Goal: Information Seeking & Learning: Learn about a topic

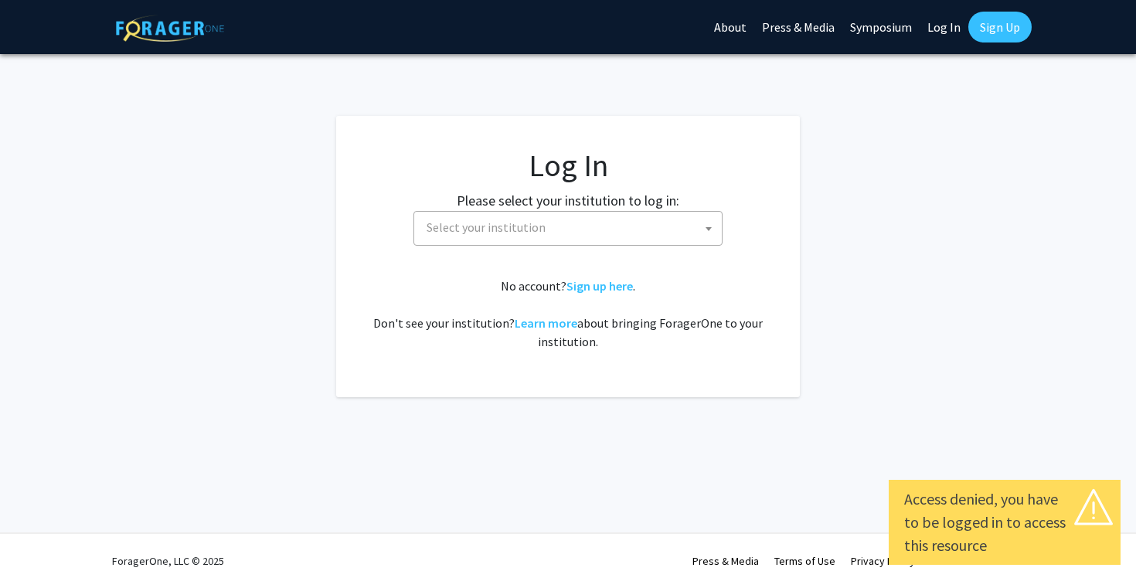
select select
click at [641, 244] on span "Select your institution" at bounding box center [567, 228] width 309 height 35
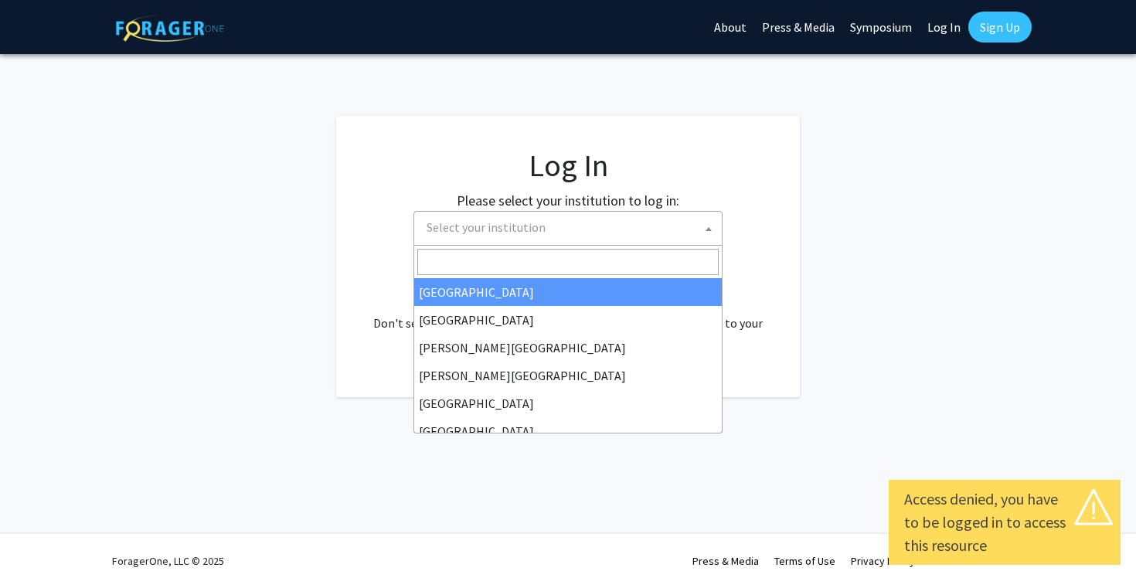
click at [652, 146] on fg-card "Log In Please select your institution to log in: [GEOGRAPHIC_DATA] [GEOGRAPHIC_…" at bounding box center [568, 256] width 464 height 281
click at [641, 225] on span "Select your institution" at bounding box center [570, 228] width 301 height 32
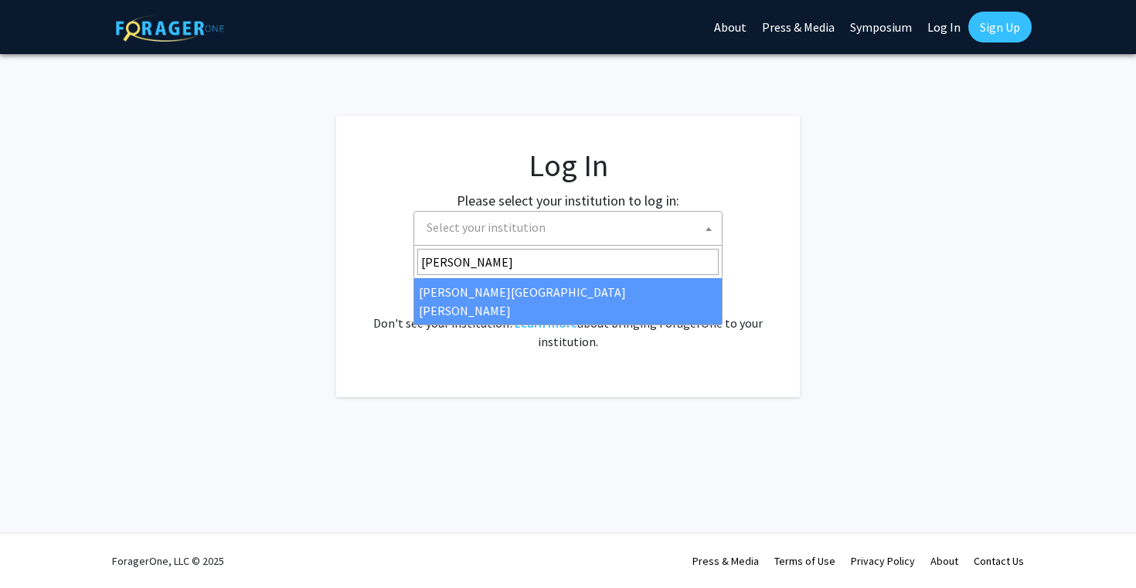
type input "[PERSON_NAME]"
select select "1"
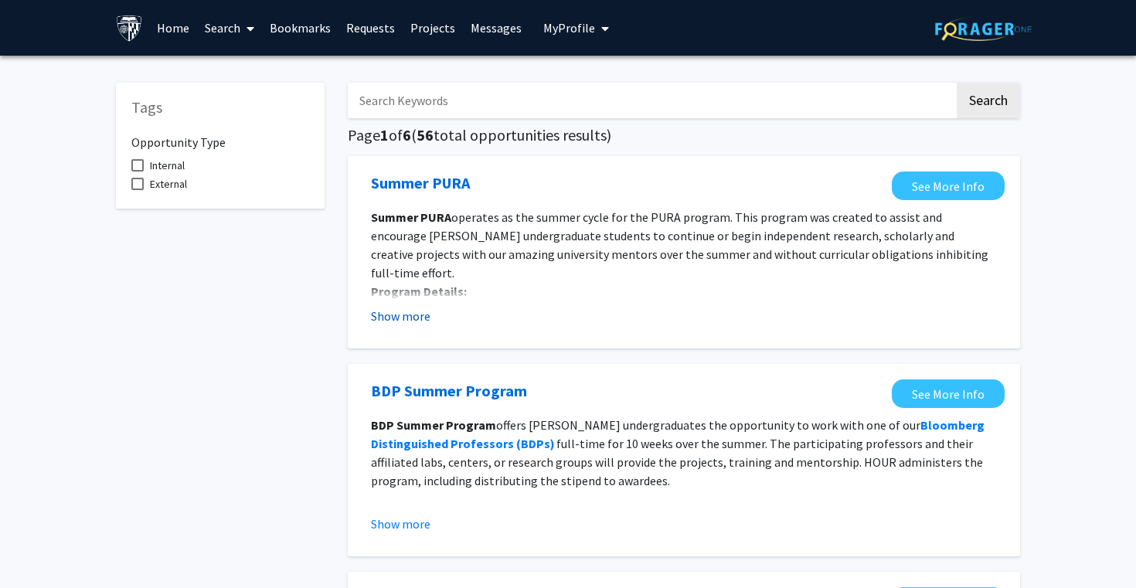
click at [400, 321] on button "Show more" at bounding box center [401, 316] width 60 height 19
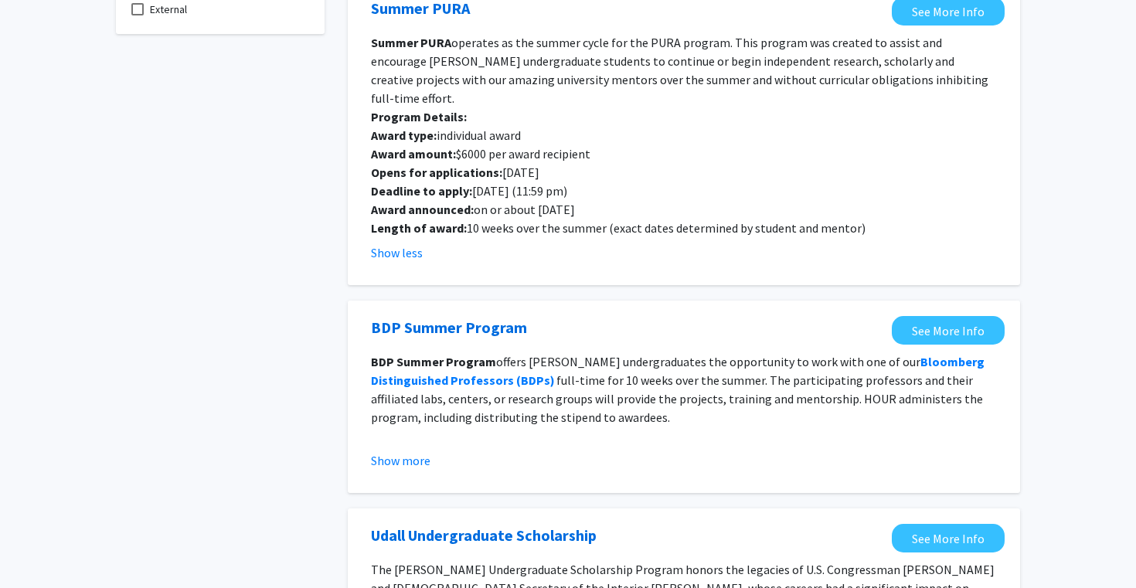
scroll to position [191, 0]
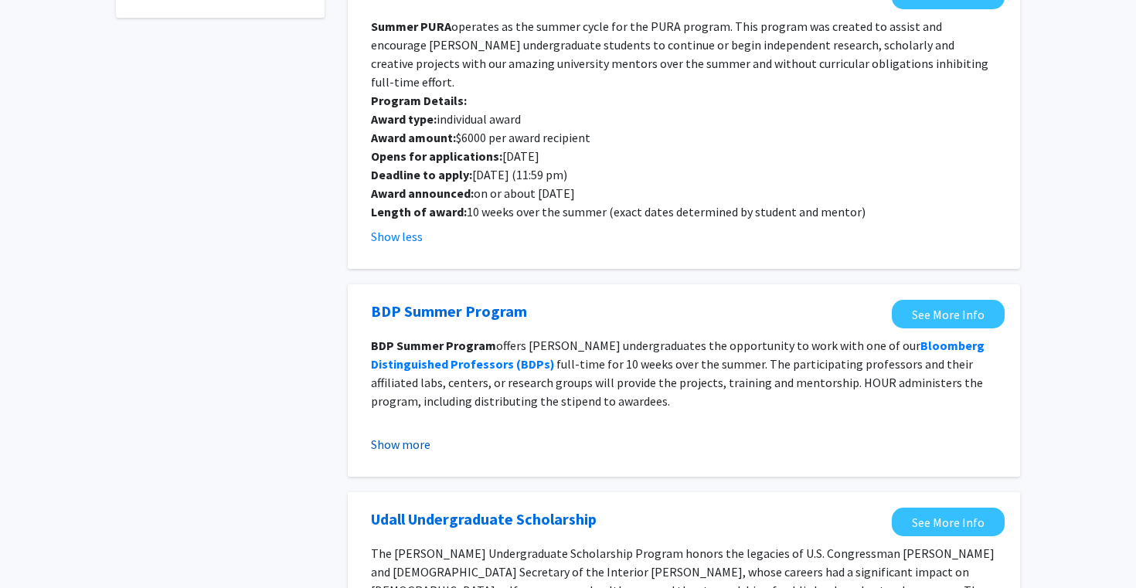
click at [400, 435] on button "Show more" at bounding box center [401, 444] width 60 height 19
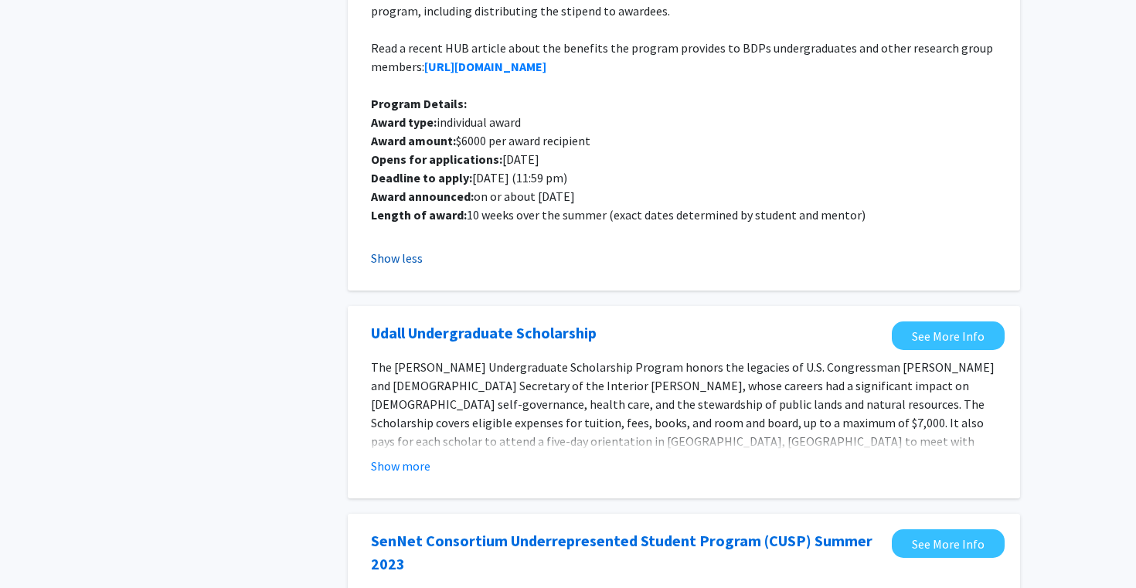
scroll to position [658, 0]
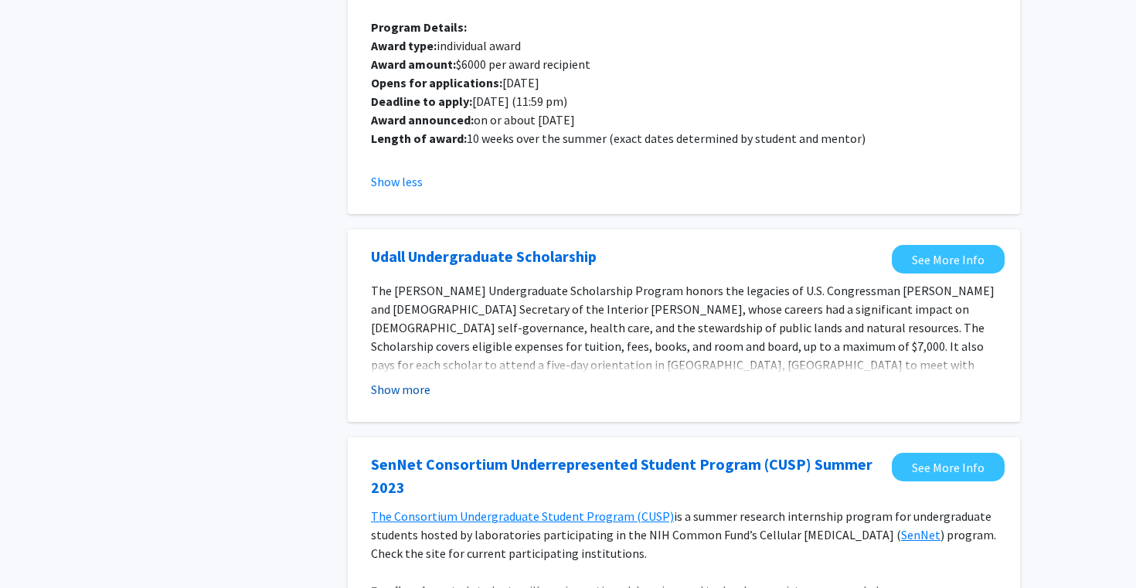
click at [403, 380] on button "Show more" at bounding box center [401, 389] width 60 height 19
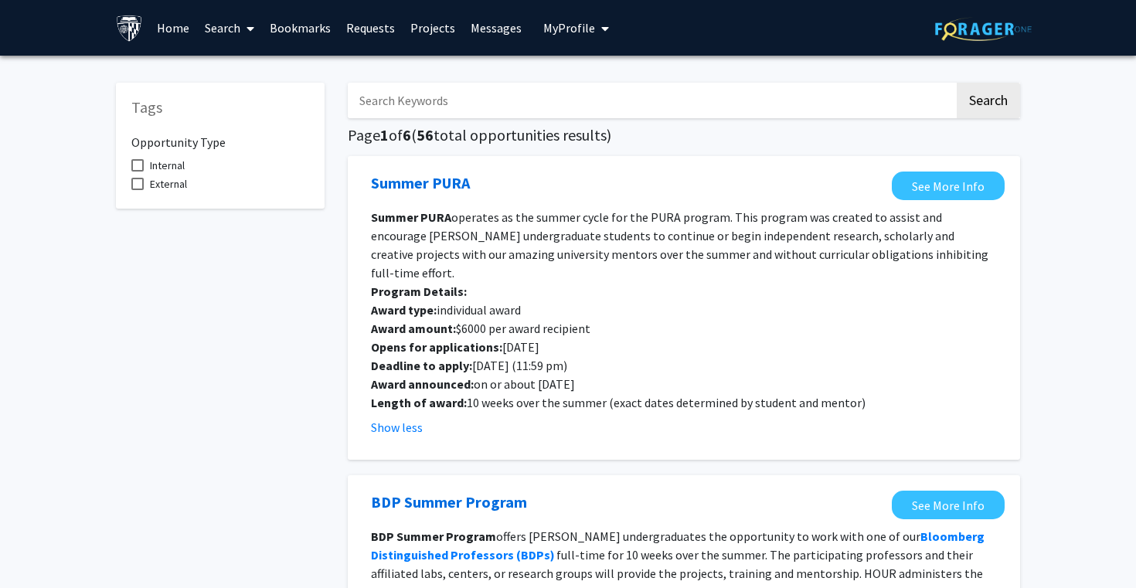
scroll to position [0, 0]
